Goal: Information Seeking & Learning: Learn about a topic

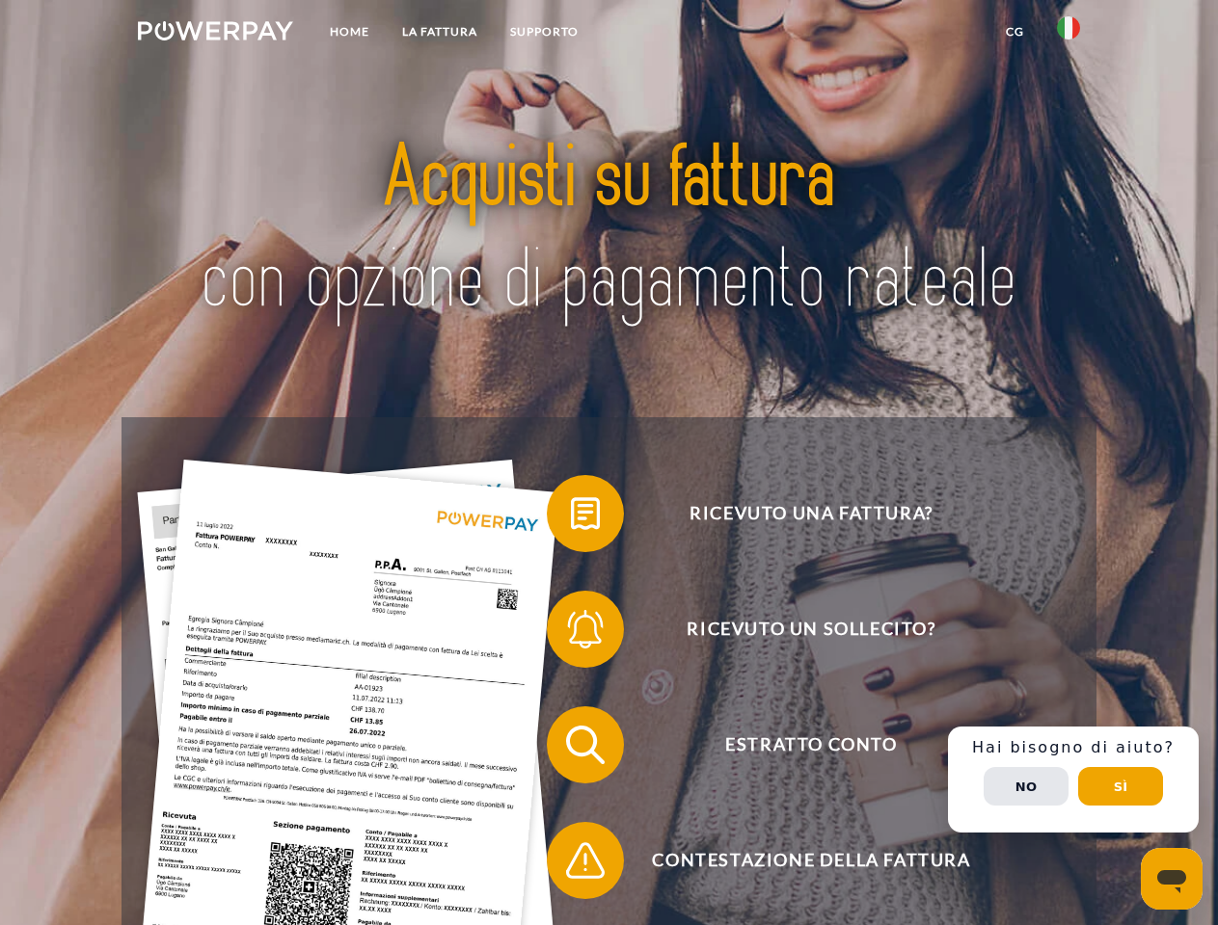
click at [215, 34] on img at bounding box center [215, 30] width 155 height 19
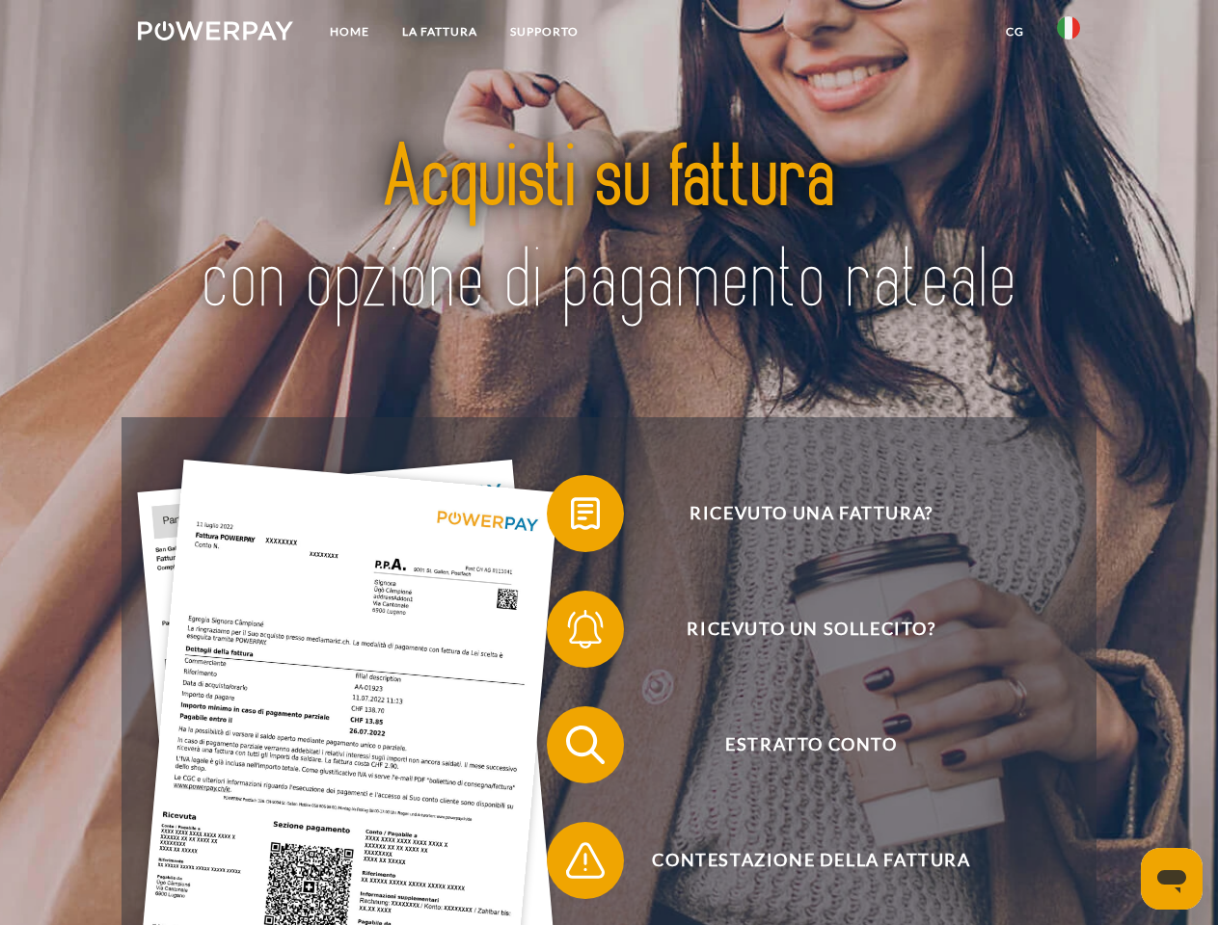
click at [1068, 34] on img at bounding box center [1068, 27] width 23 height 23
click at [1014, 32] on link "CG" at bounding box center [1014, 31] width 51 height 35
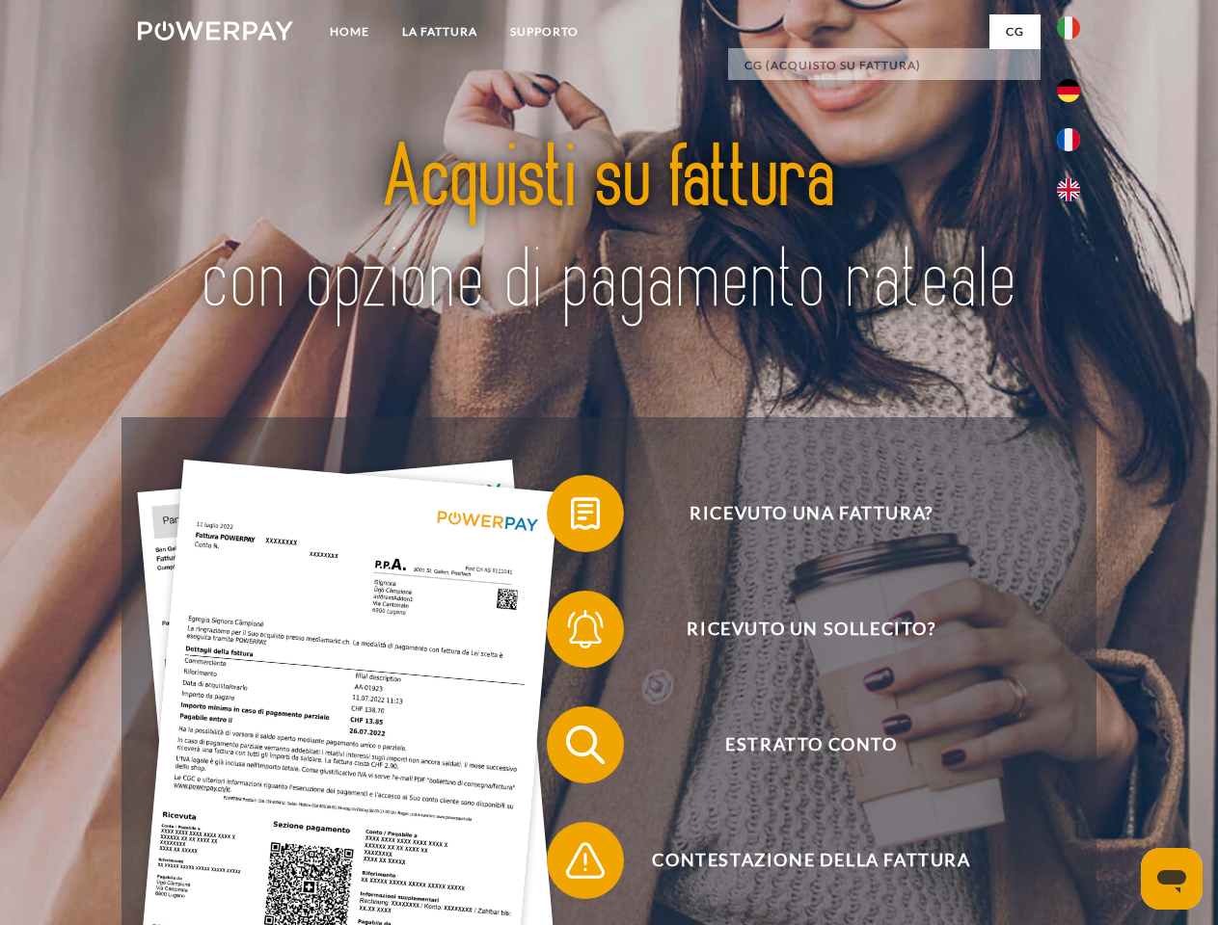
click at [571, 518] on span at bounding box center [556, 514] width 96 height 96
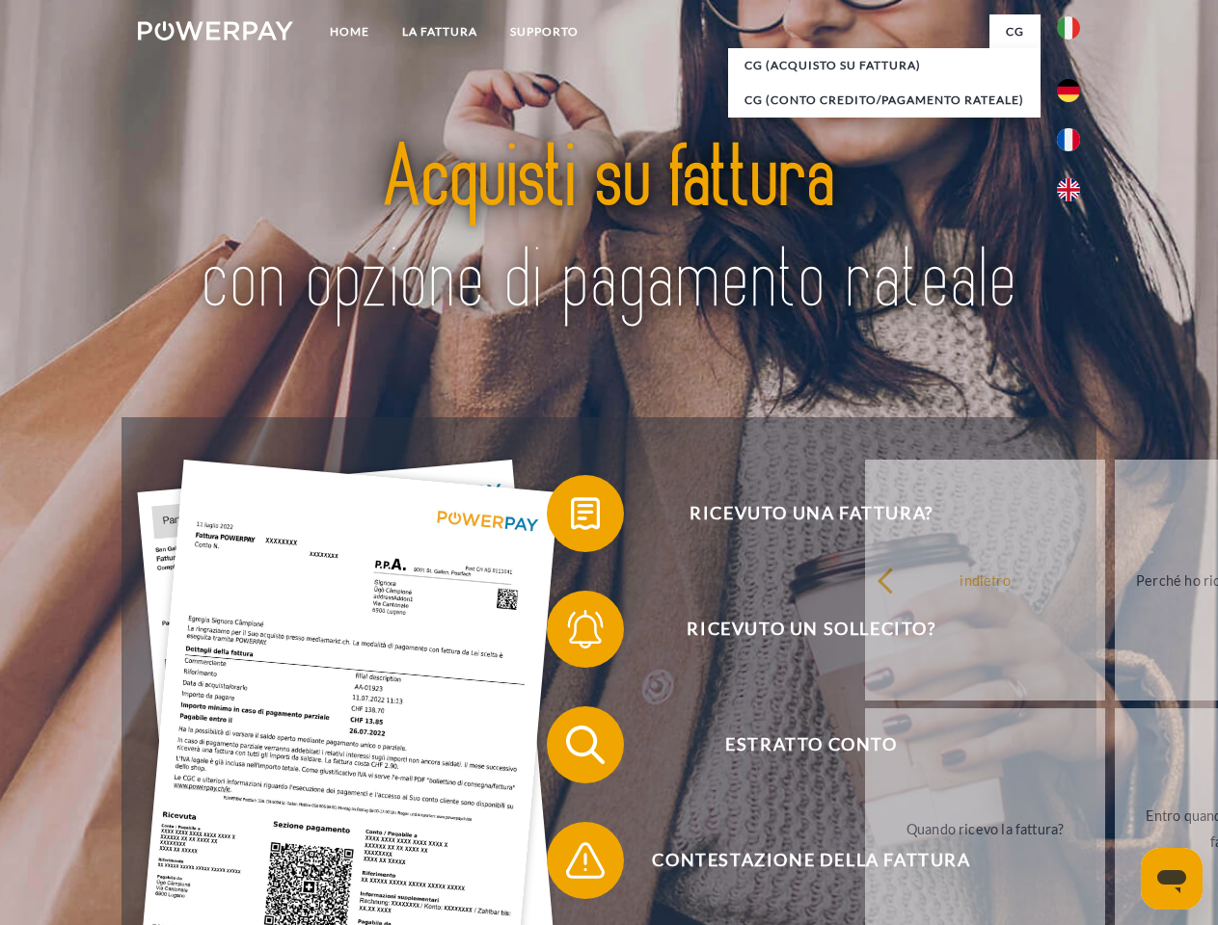
click at [865, 633] on link "indietro" at bounding box center [985, 580] width 240 height 241
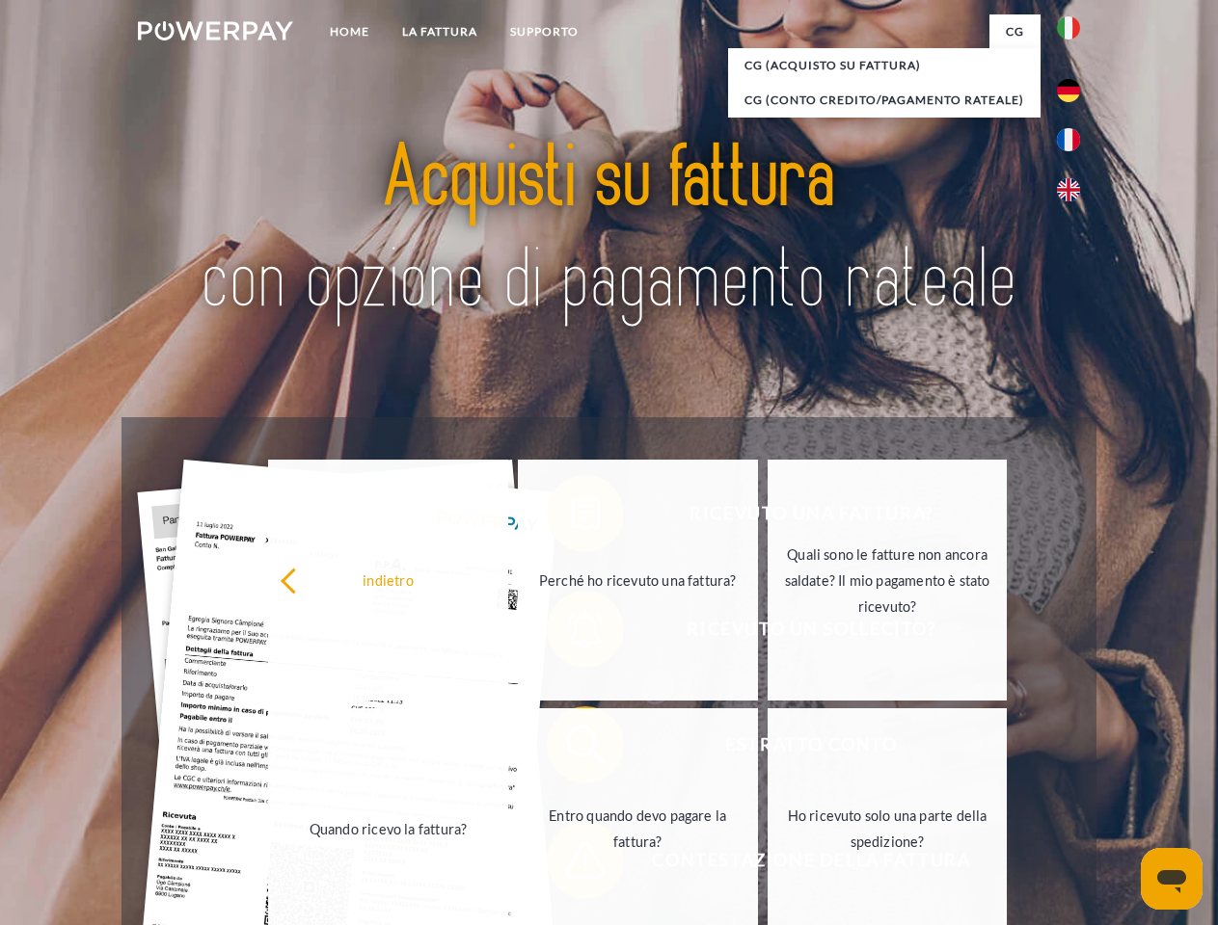
click at [508, 749] on link "Quando ricevo la fattura?" at bounding box center [388, 829] width 240 height 241
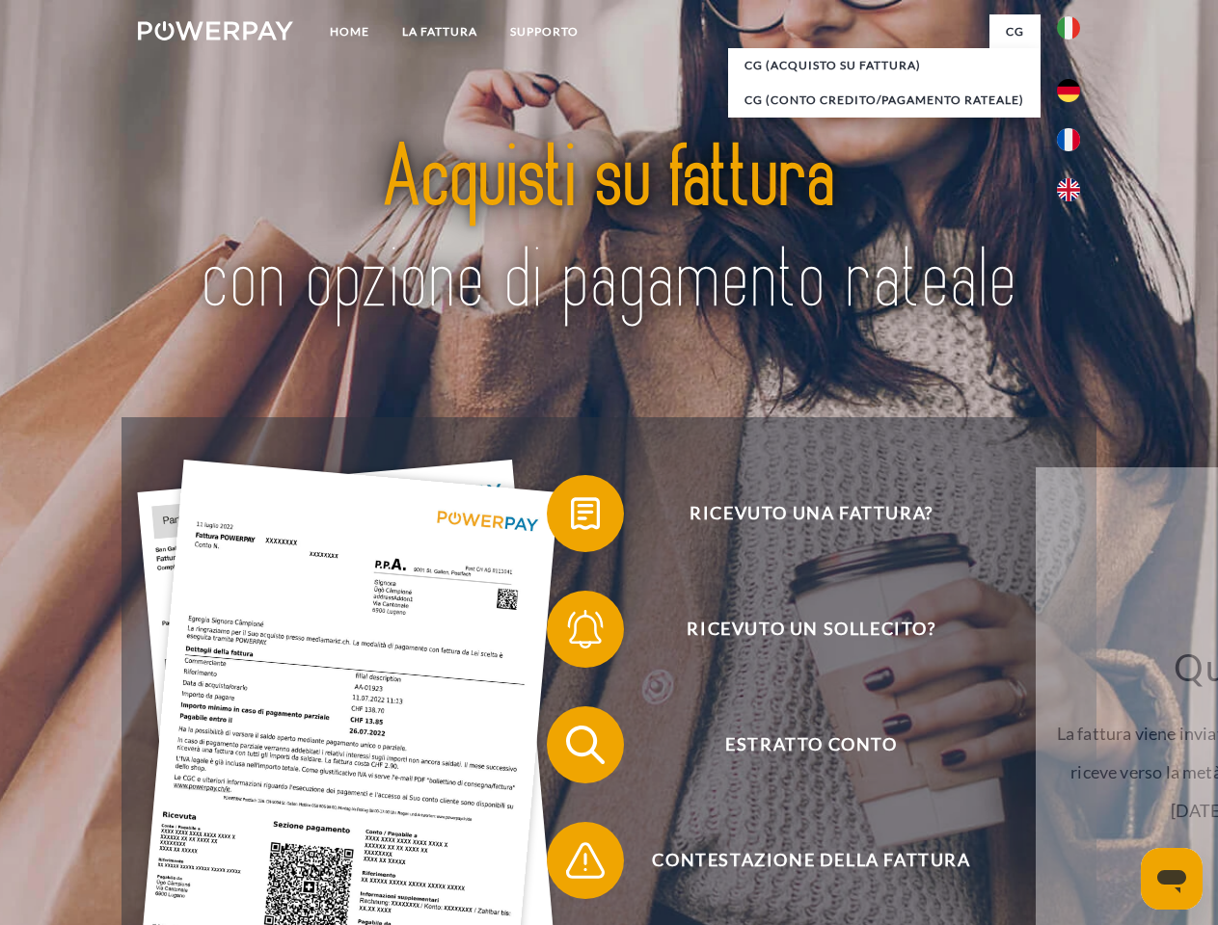
click at [571, 865] on span at bounding box center [556, 861] width 96 height 96
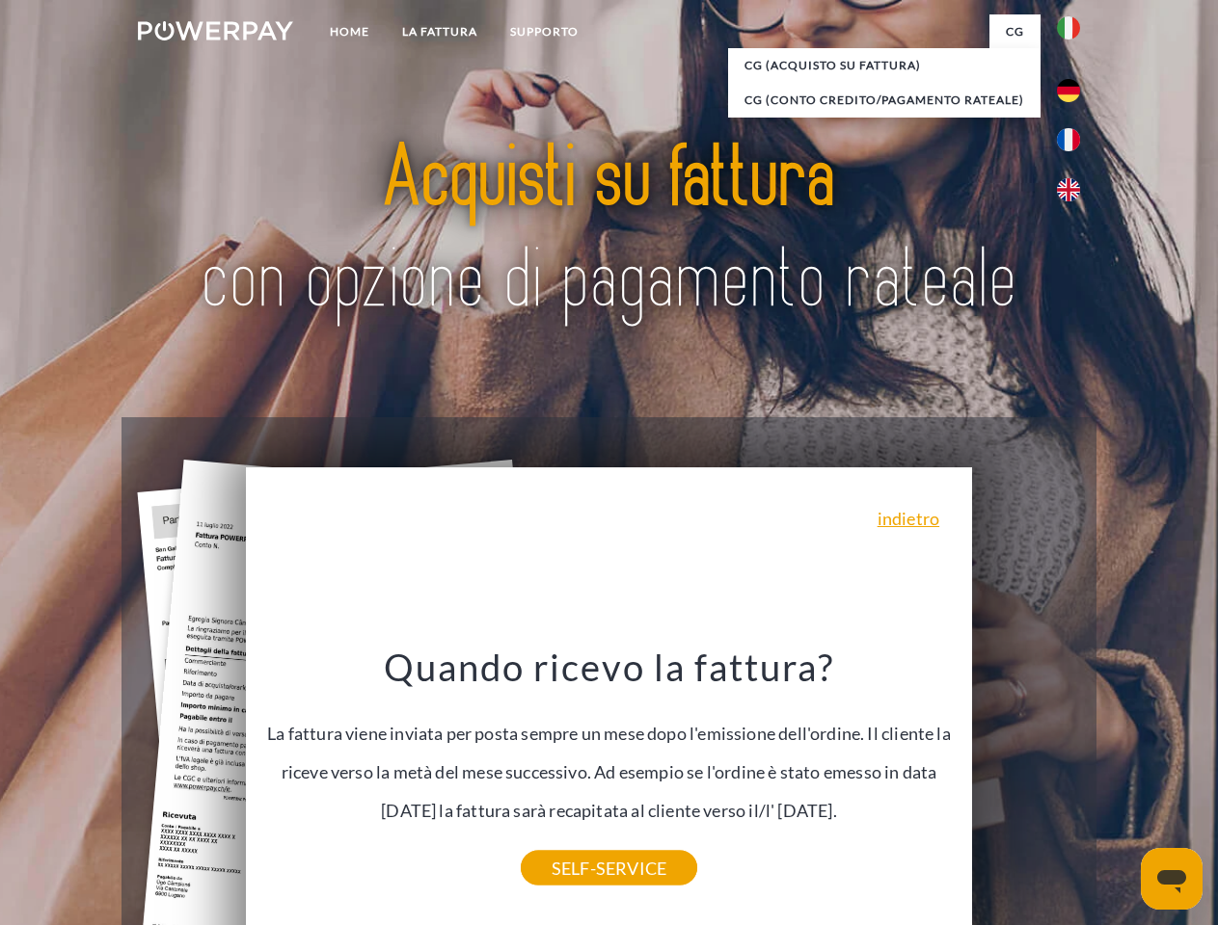
click at [1073, 780] on div "Ricevuto una fattura? Ricevuto un sollecito? Estratto conto indietro" at bounding box center [608, 802] width 974 height 771
click at [1026, 784] on span "Estratto conto" at bounding box center [811, 745] width 472 height 77
click at [1120, 787] on header "Home LA FATTURA [GEOGRAPHIC_DATA]" at bounding box center [609, 665] width 1218 height 1331
